Goal: Transaction & Acquisition: Subscribe to service/newsletter

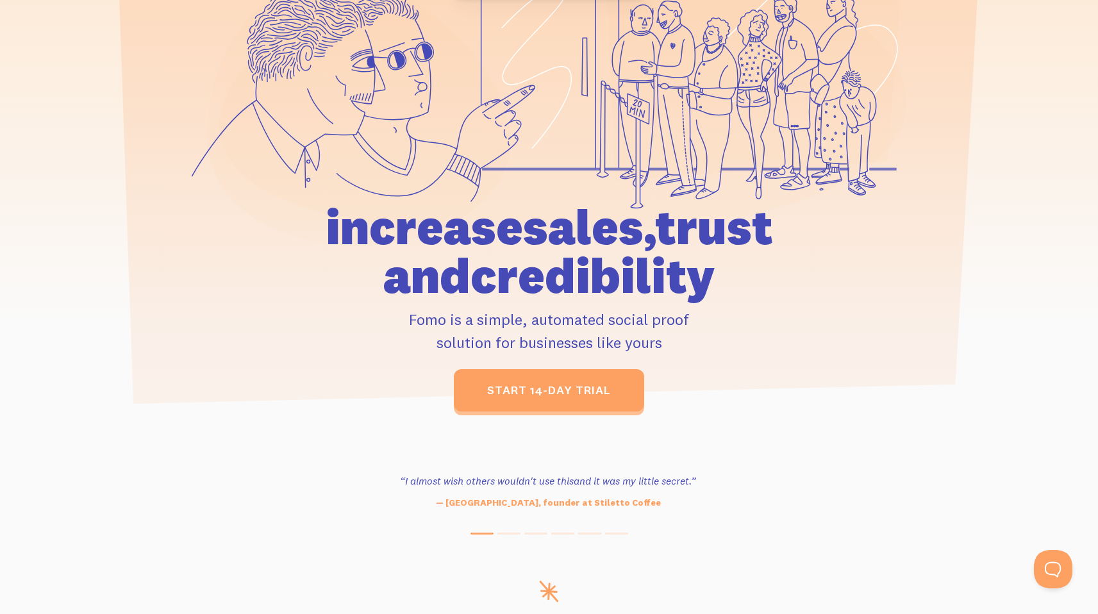
click at [485, 318] on p "Fomo is a simple, automated social proof solution for businesses like yours" at bounding box center [550, 331] width 594 height 46
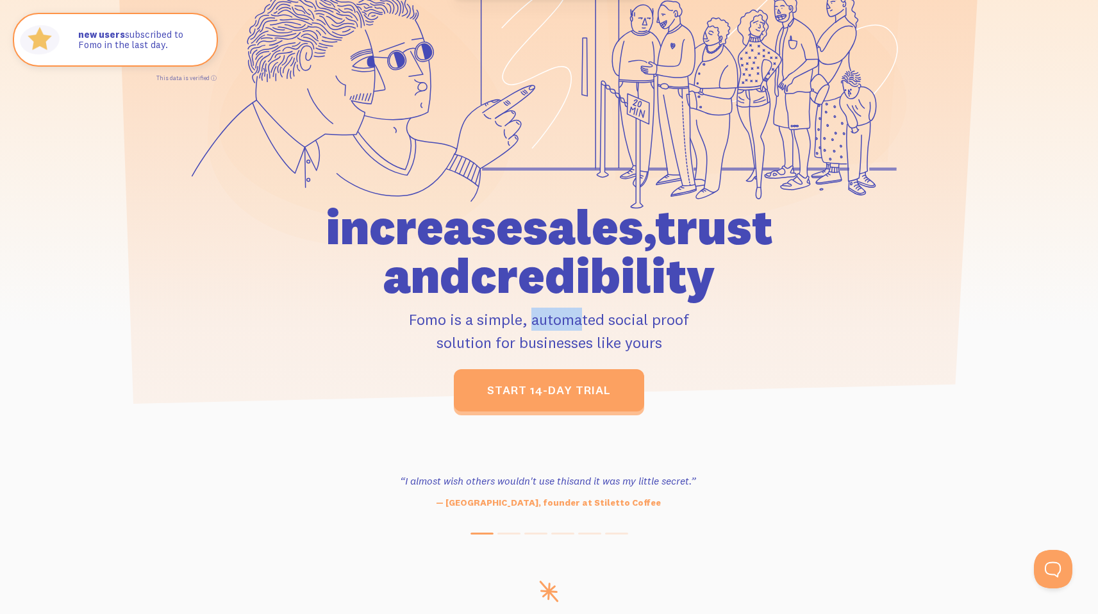
click at [485, 318] on p "Fomo is a simple, automated social proof solution for businesses like yours" at bounding box center [550, 331] width 594 height 46
click at [414, 330] on p "Fomo is a simple, automated social proof solution for businesses like yours" at bounding box center [550, 331] width 594 height 46
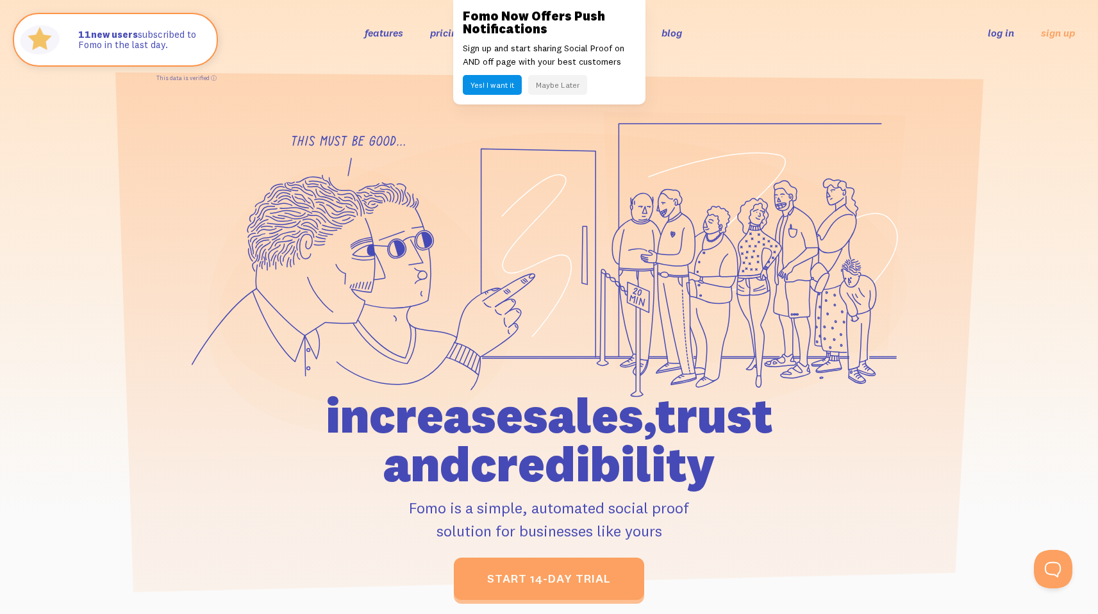
click at [564, 88] on button "Maybe Later" at bounding box center [557, 85] width 59 height 20
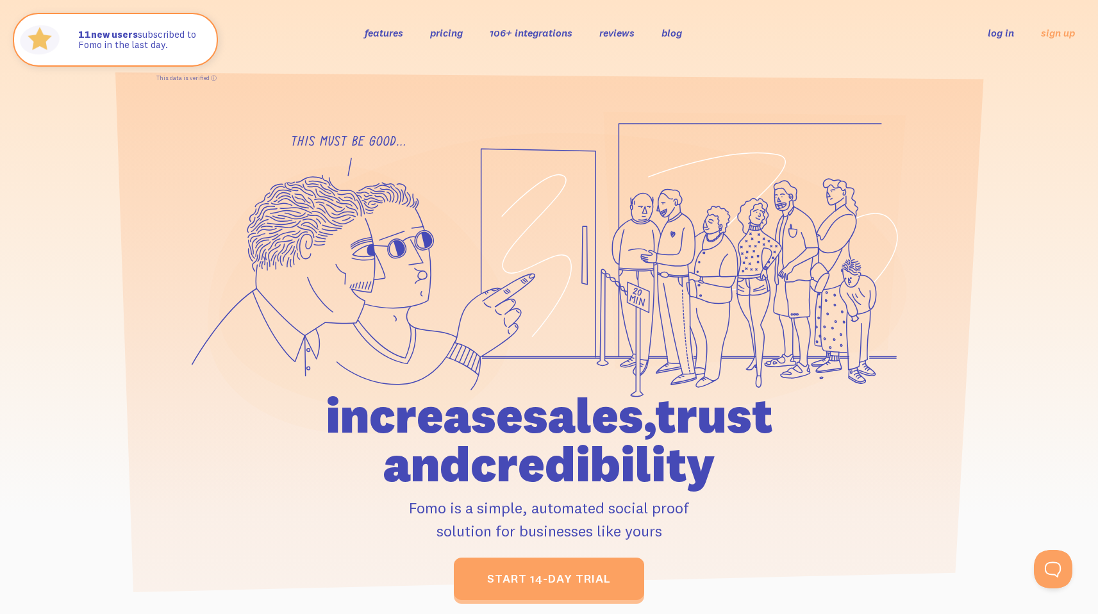
click at [447, 29] on link "pricing" at bounding box center [446, 32] width 33 height 13
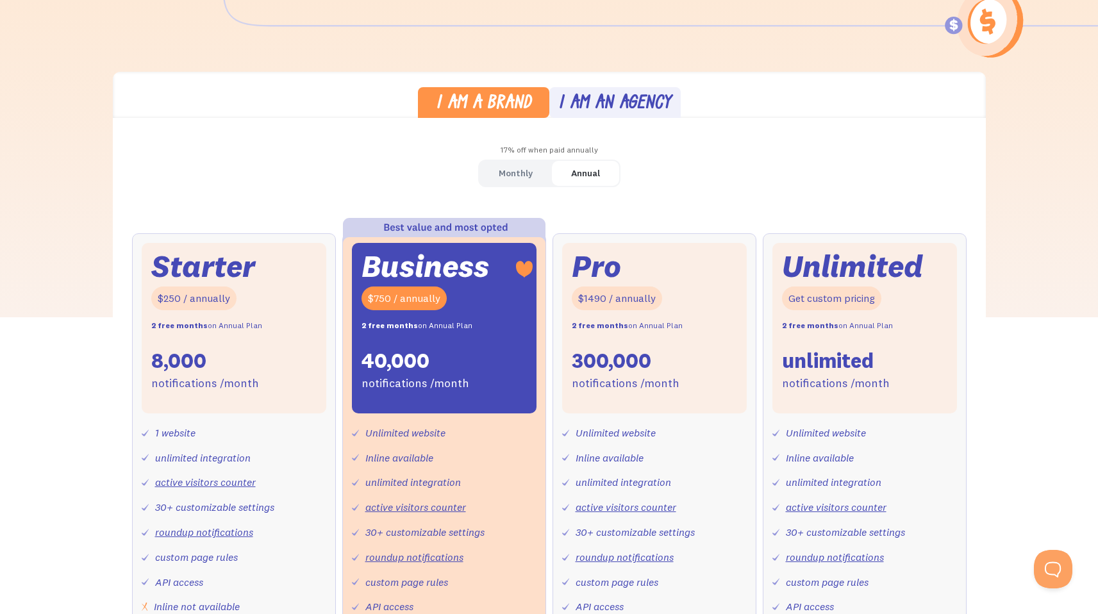
click at [599, 105] on div "I am an agency" at bounding box center [614, 104] width 113 height 19
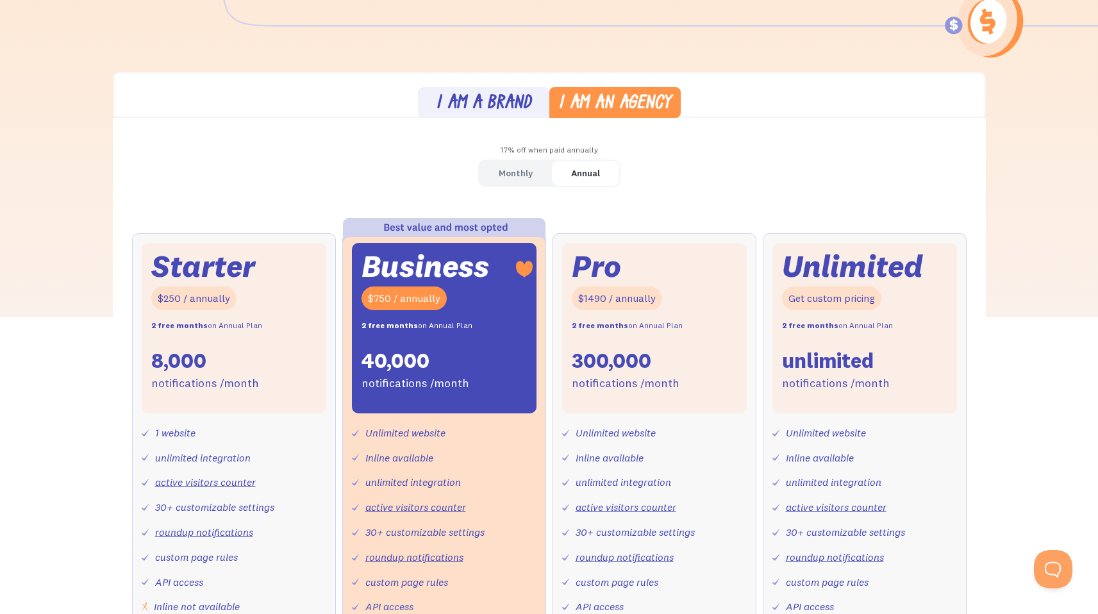
click at [526, 107] on div "I am a brand" at bounding box center [484, 104] width 96 height 19
